Goal: Task Accomplishment & Management: Manage account settings

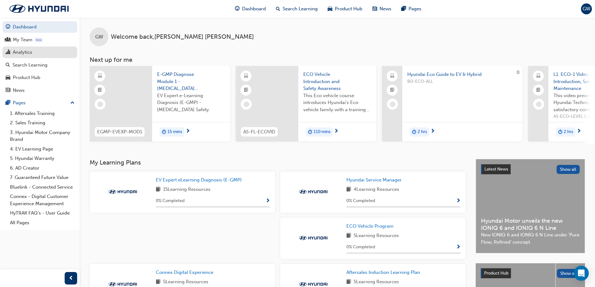
click at [27, 54] on div "Analytics" at bounding box center [22, 52] width 19 height 7
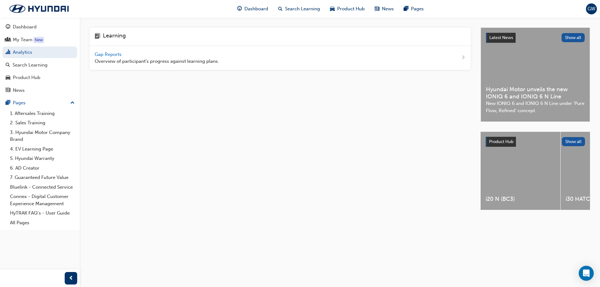
click at [106, 54] on span "Gap Reports" at bounding box center [109, 55] width 28 height 6
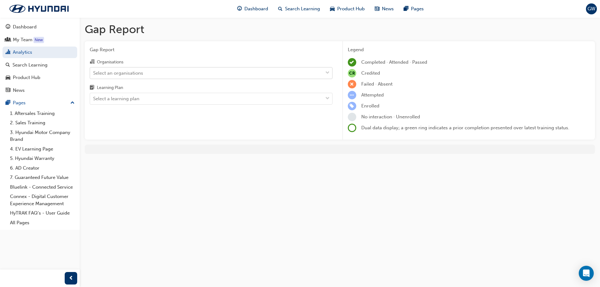
click at [155, 72] on div "Select an organisations" at bounding box center [206, 72] width 233 height 11
click at [94, 72] on input "Organisations Select an organisations" at bounding box center [93, 72] width 1 height 5
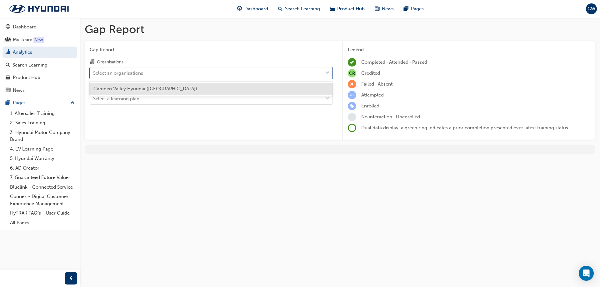
click at [145, 89] on span "Camden Valley Hyundai ([GEOGRAPHIC_DATA])" at bounding box center [145, 89] width 104 height 6
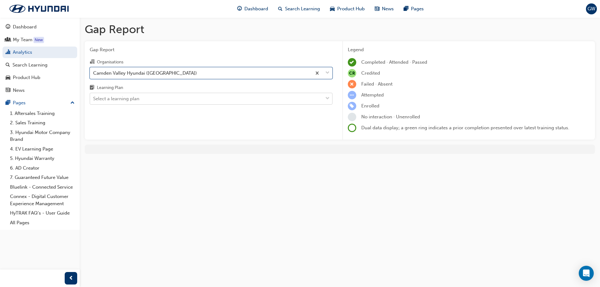
click at [135, 97] on div "Select a learning plan" at bounding box center [116, 98] width 46 height 7
click at [94, 97] on input "Learning Plan Select a learning plan" at bounding box center [93, 98] width 1 height 5
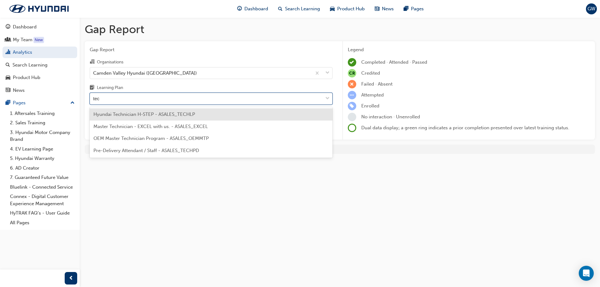
type input "tech"
click at [134, 112] on span "Hyundai Technician H-STEP - ASALES_TECHLP" at bounding box center [143, 114] width 101 height 6
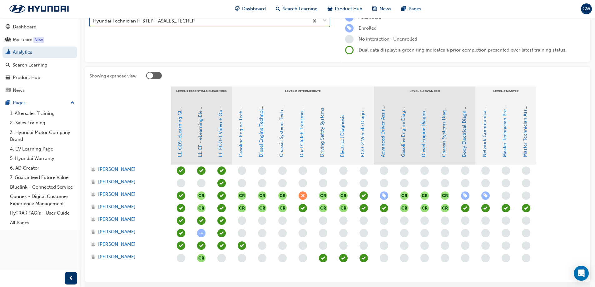
scroll to position [94, 0]
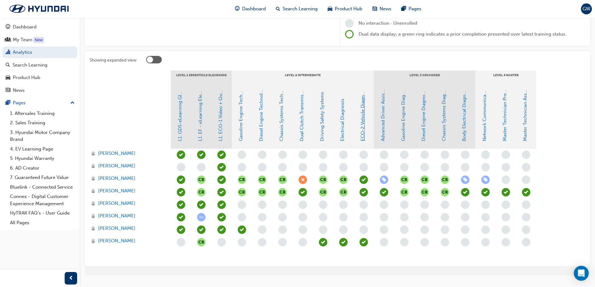
click at [362, 120] on link "ECO-2 Vehicle Diagnosis and Repair" at bounding box center [363, 101] width 6 height 79
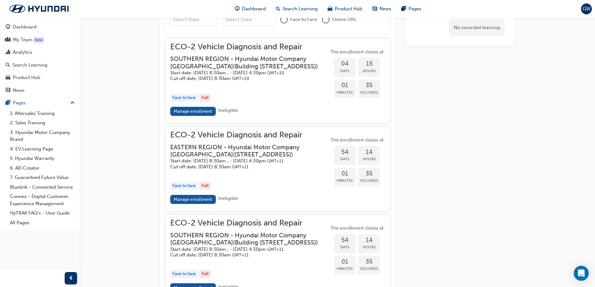
scroll to position [651, 0]
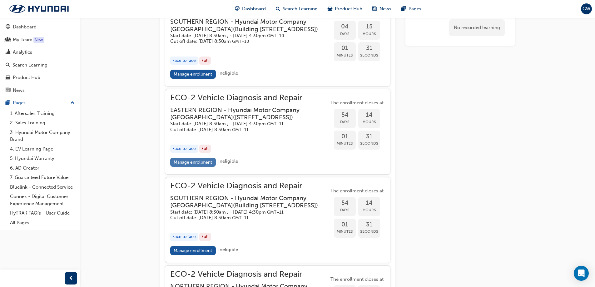
click at [198, 167] on link "Manage enrollment" at bounding box center [193, 162] width 46 height 9
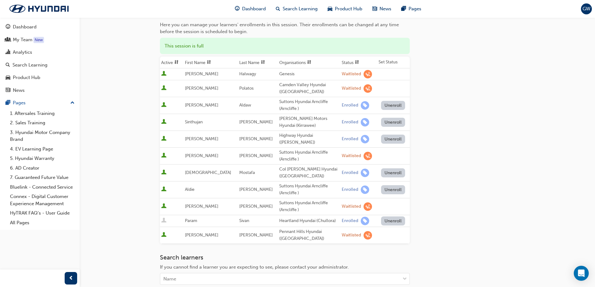
scroll to position [62, 0]
click at [389, 216] on button "Unenroll" at bounding box center [393, 220] width 24 height 9
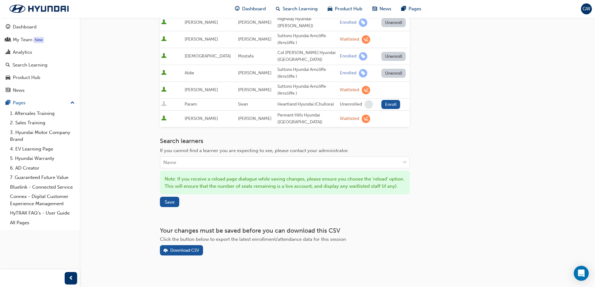
scroll to position [185, 0]
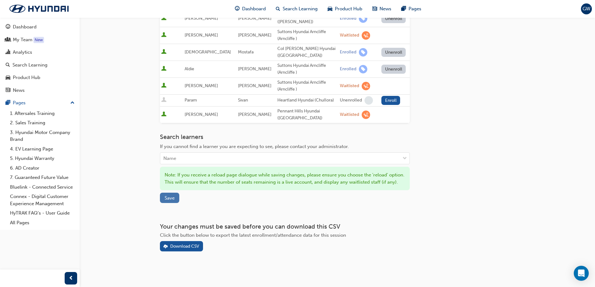
click at [170, 197] on span "Save" at bounding box center [170, 198] width 10 height 6
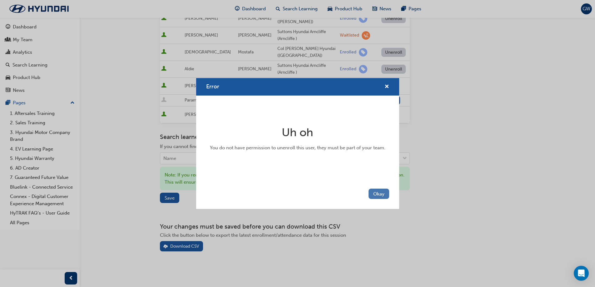
click at [379, 195] on button "Okay" at bounding box center [378, 194] width 21 height 10
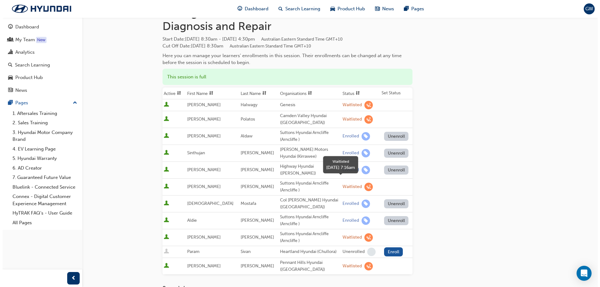
scroll to position [0, 0]
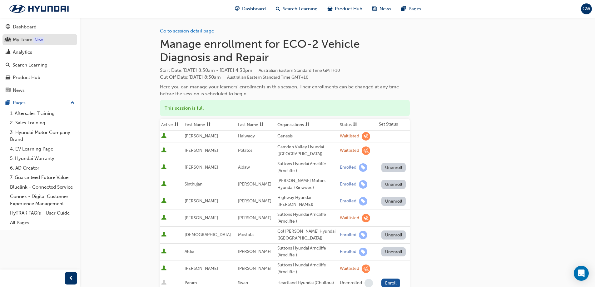
click at [21, 39] on div "My Team" at bounding box center [23, 39] width 20 height 7
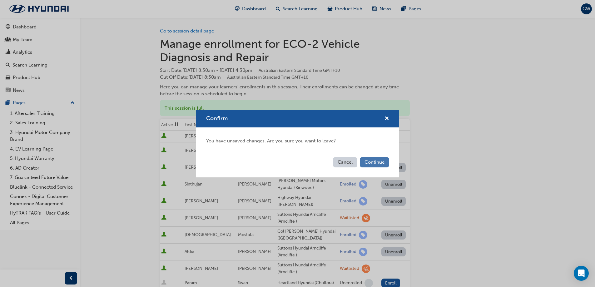
click at [365, 162] on button "Continue" at bounding box center [374, 162] width 29 height 10
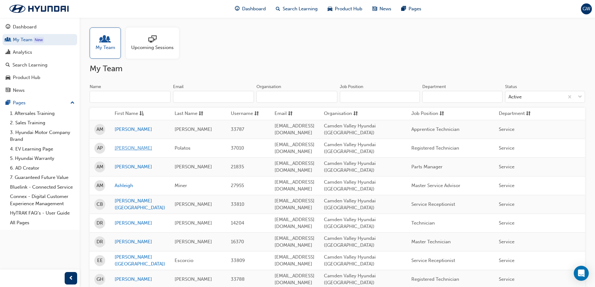
click at [121, 149] on link "[PERSON_NAME]" at bounding box center [140, 148] width 51 height 7
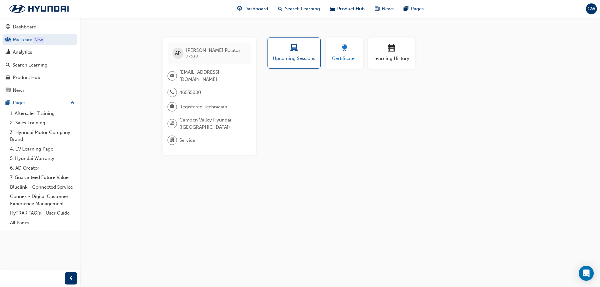
click at [348, 50] on span "award-icon" at bounding box center [343, 48] width 7 height 8
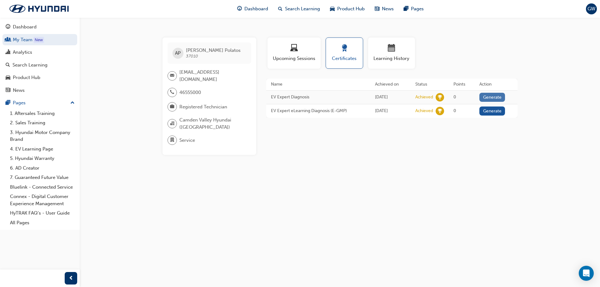
click at [491, 97] on button "Generate" at bounding box center [492, 97] width 26 height 9
click at [491, 96] on link "Download PDF" at bounding box center [490, 96] width 29 height 5
click at [491, 110] on button "Generate" at bounding box center [489, 110] width 26 height 9
click at [488, 110] on link "Download PDF" at bounding box center [490, 109] width 29 height 5
